Goal: Information Seeking & Learning: Learn about a topic

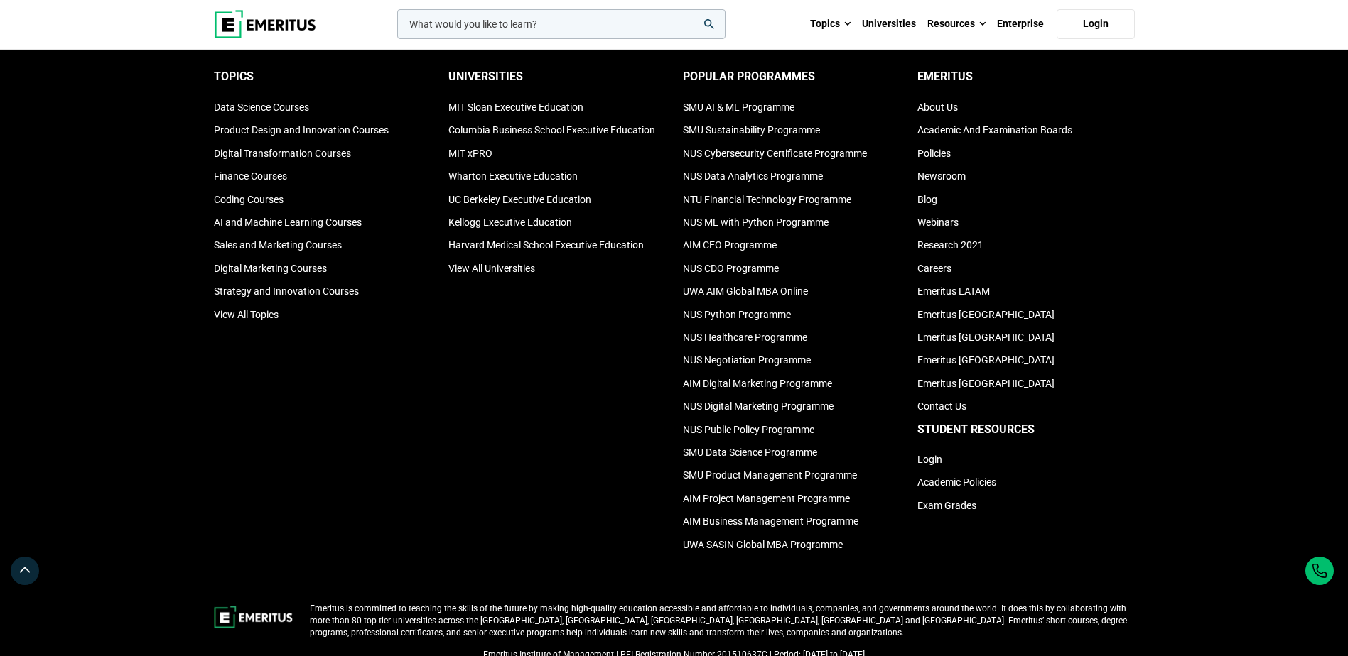
scroll to position [4569, 0]
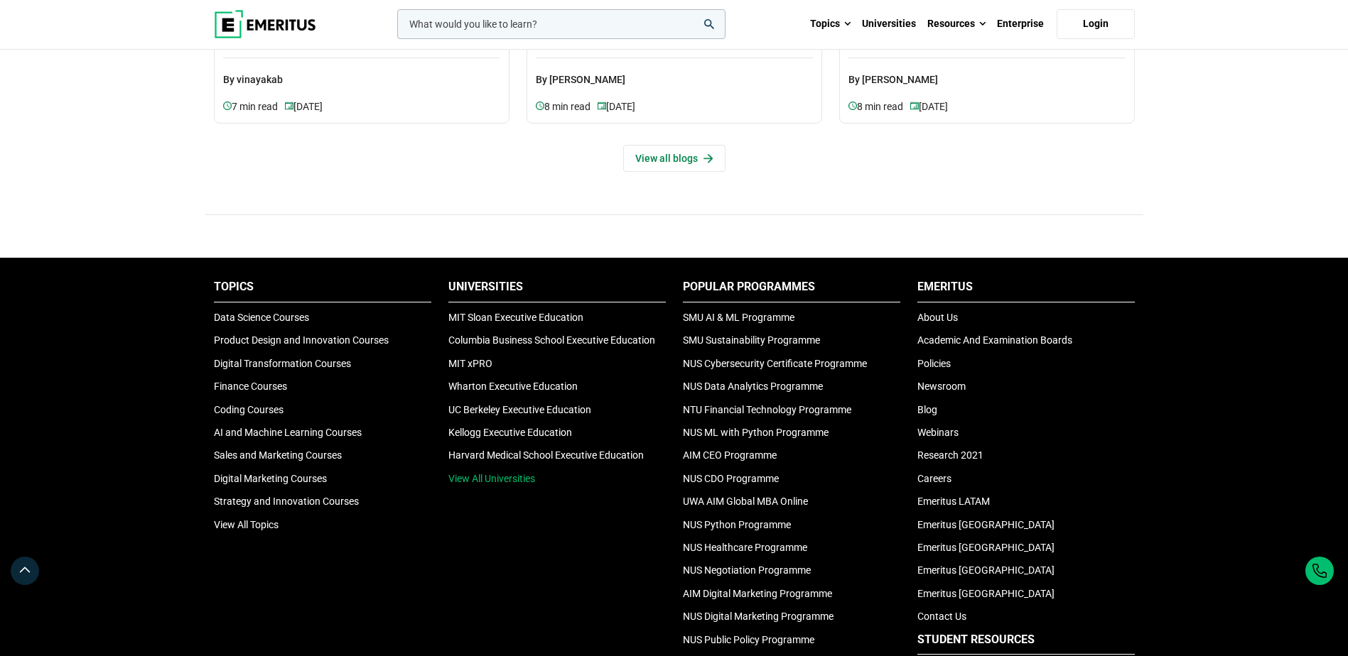
click at [507, 477] on link "View All Universities" at bounding box center [491, 478] width 87 height 11
click at [488, 482] on link "View All Universities" at bounding box center [491, 478] width 87 height 11
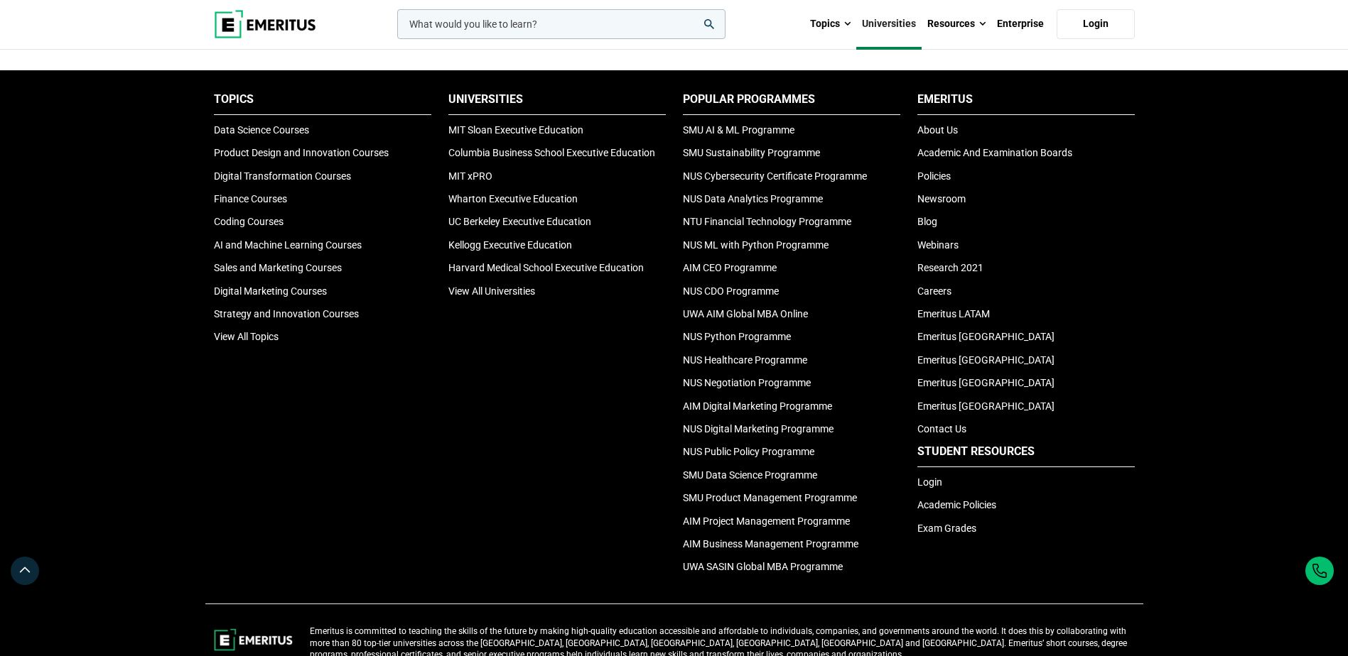
scroll to position [2842, 0]
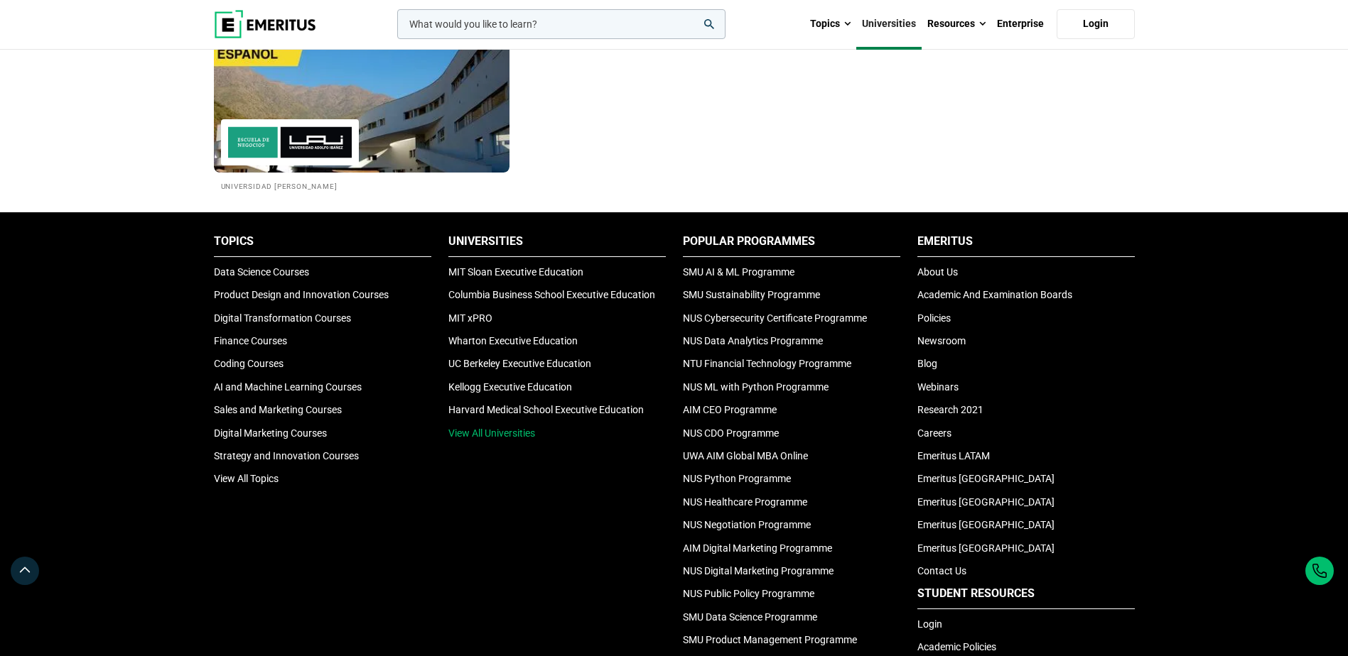
click at [497, 432] on link "View All Universities" at bounding box center [491, 433] width 87 height 11
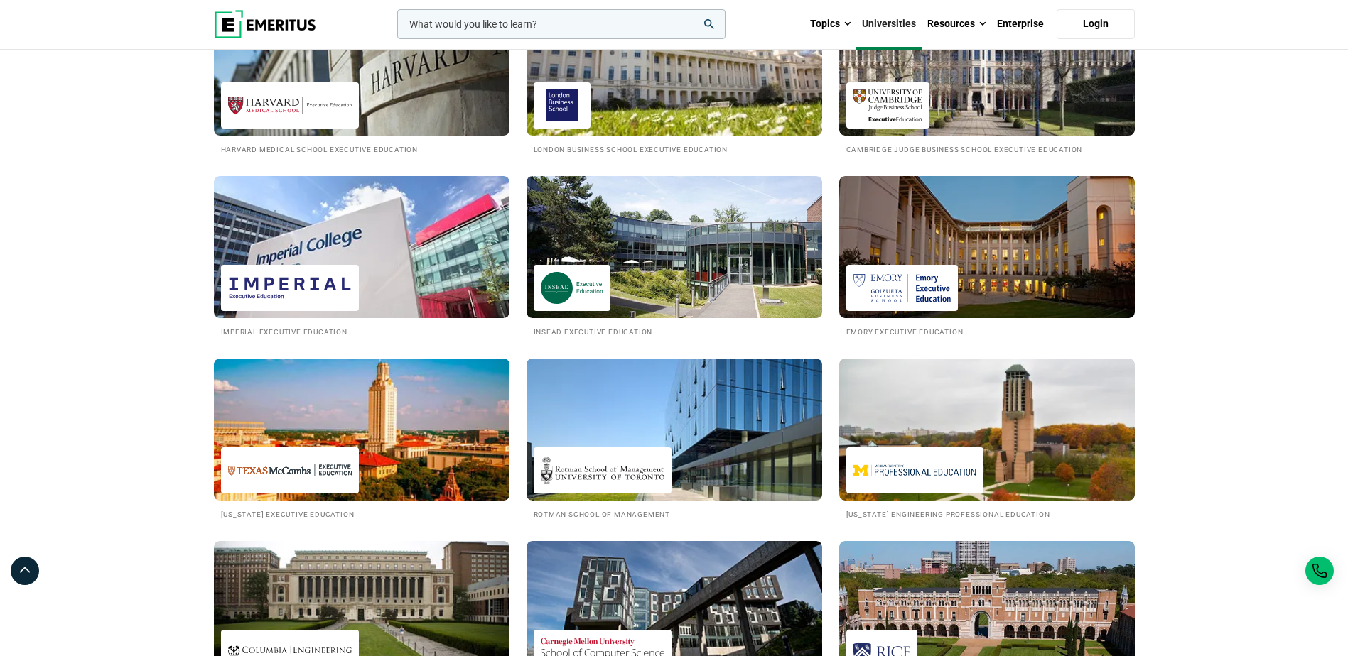
scroll to position [568, 0]
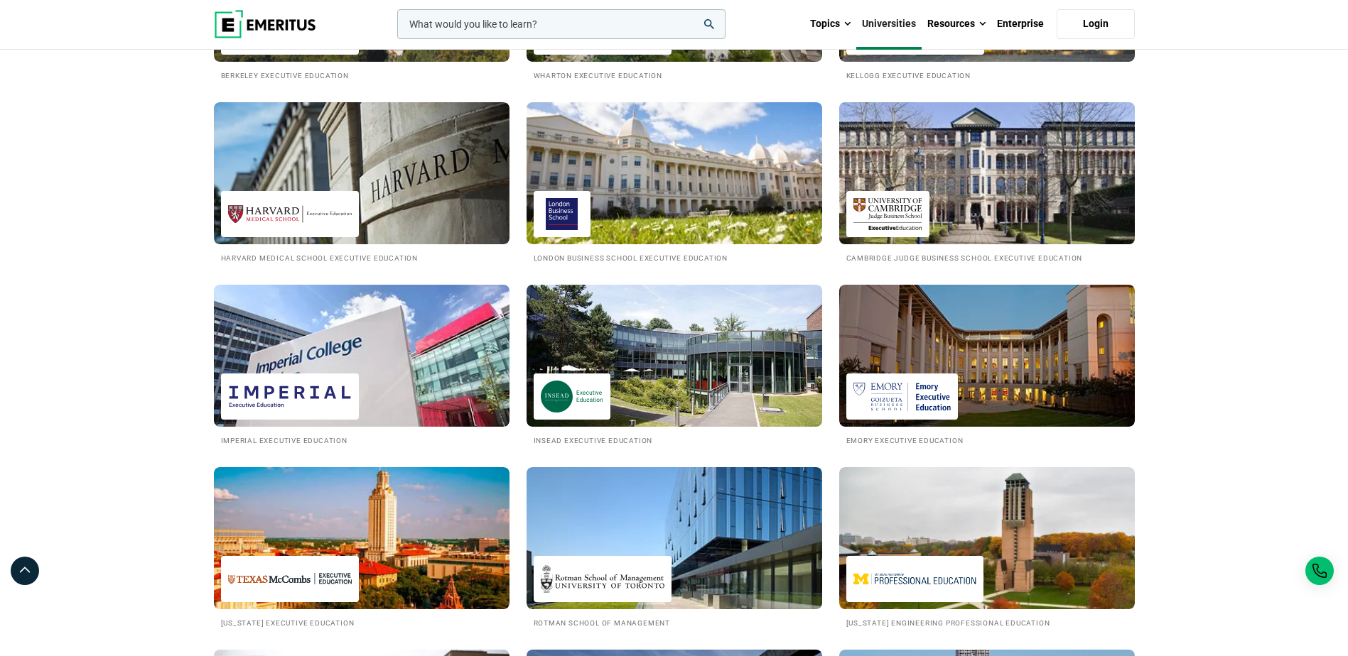
click at [975, 175] on img at bounding box center [986, 173] width 325 height 156
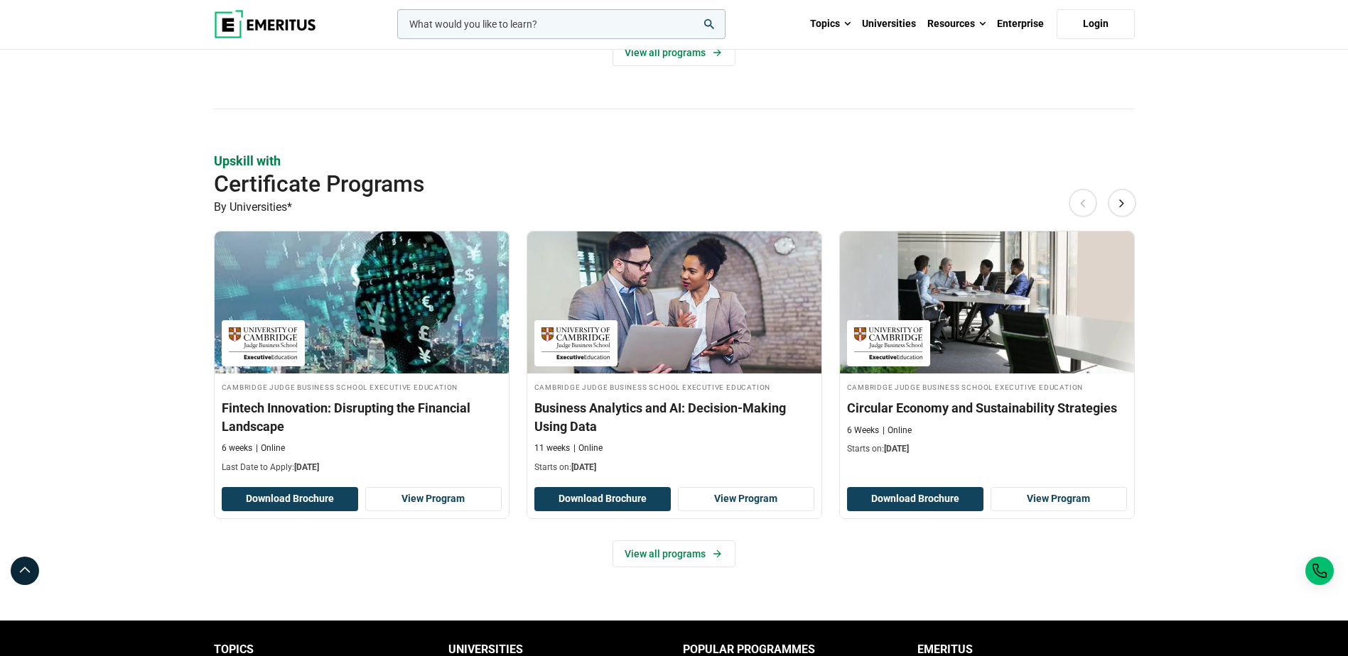
scroll to position [1066, 0]
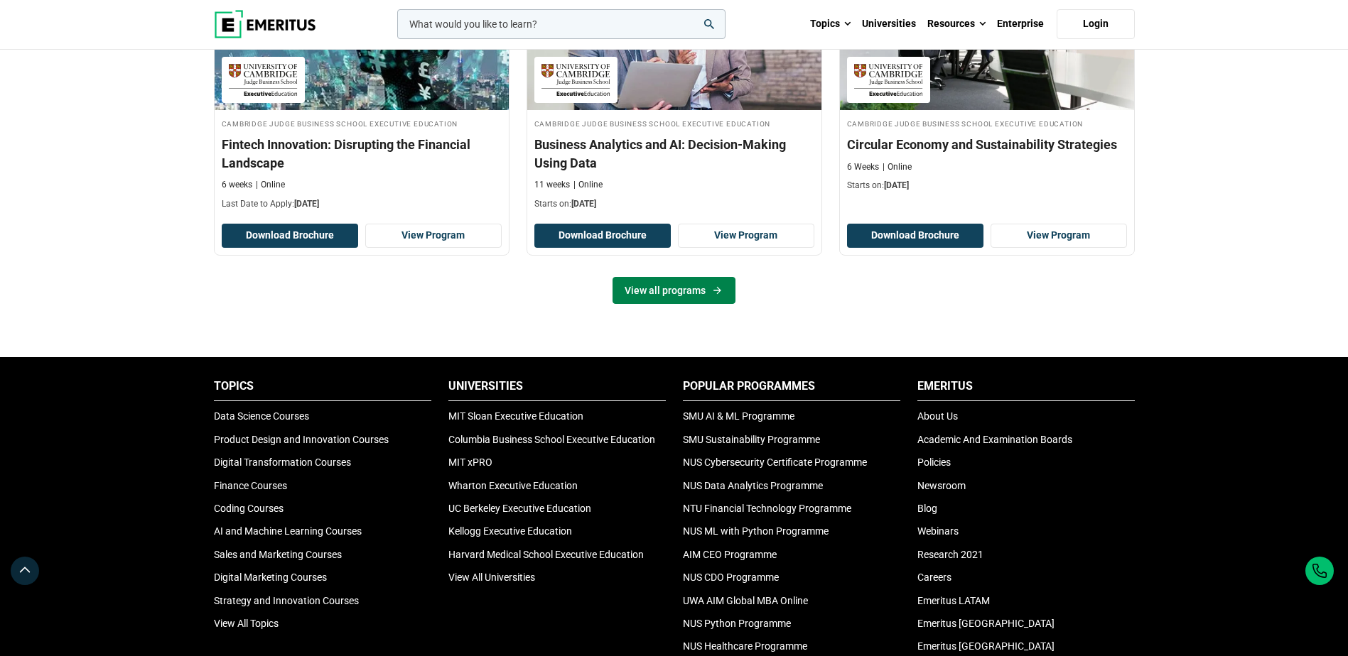
click at [631, 282] on link "View all programs" at bounding box center [673, 290] width 123 height 27
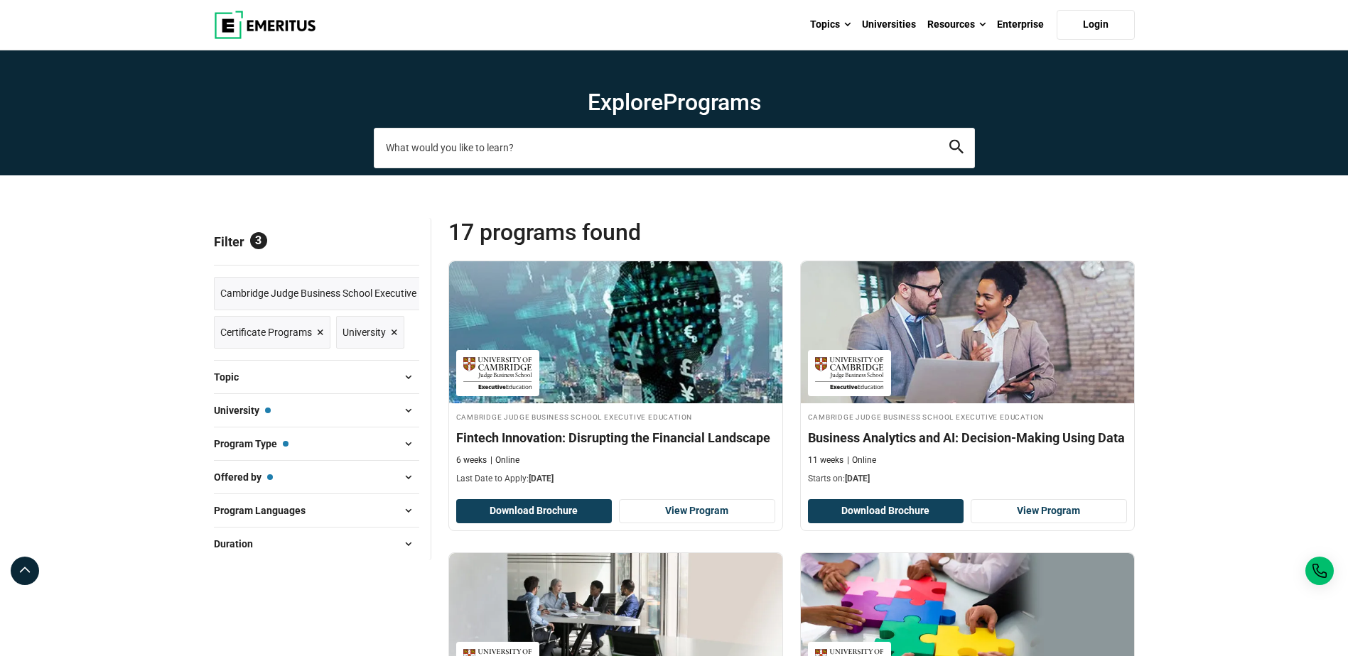
click at [482, 142] on input "search-page" at bounding box center [674, 148] width 601 height 40
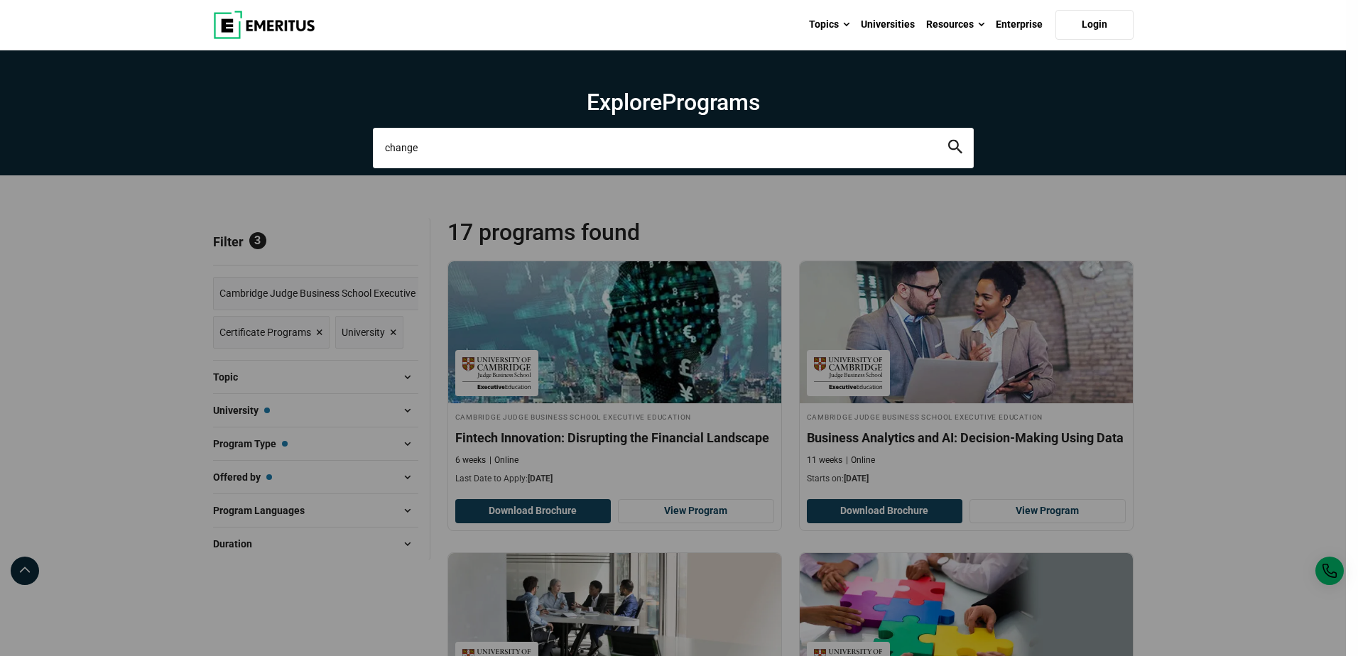
type input "change"
click at [948, 140] on button "search" at bounding box center [955, 148] width 14 height 16
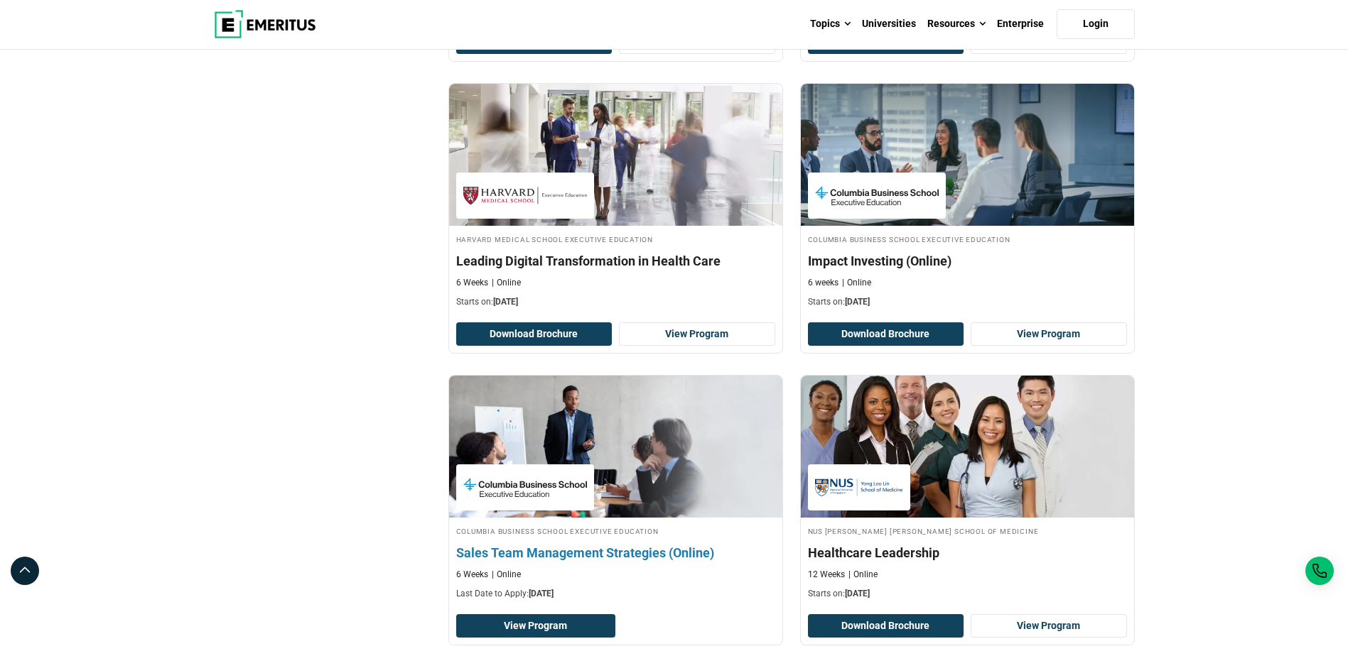
scroll to position [710, 0]
